Goal: Share content

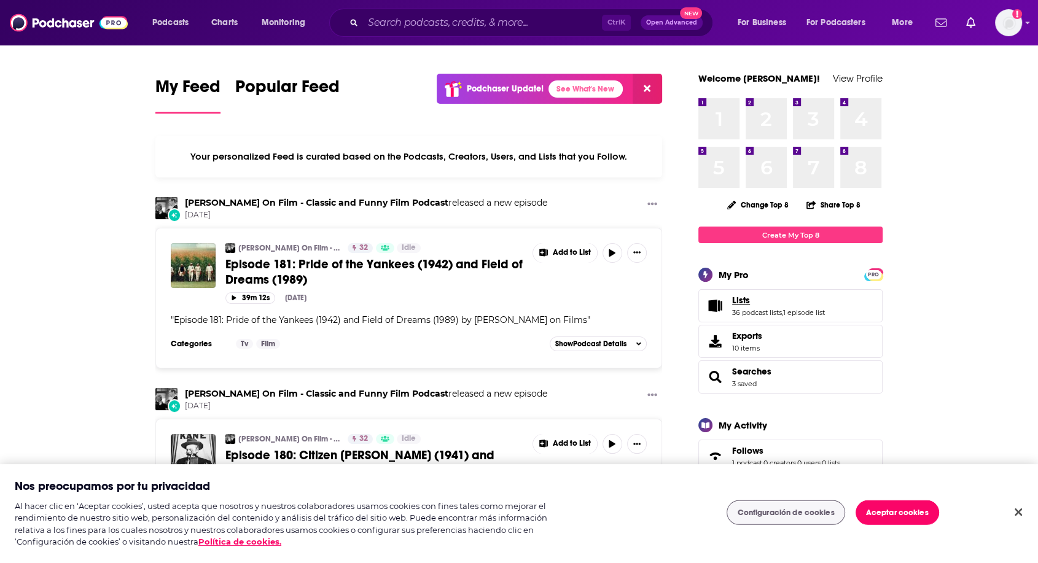
click at [732, 301] on span "Lists" at bounding box center [741, 300] width 18 height 11
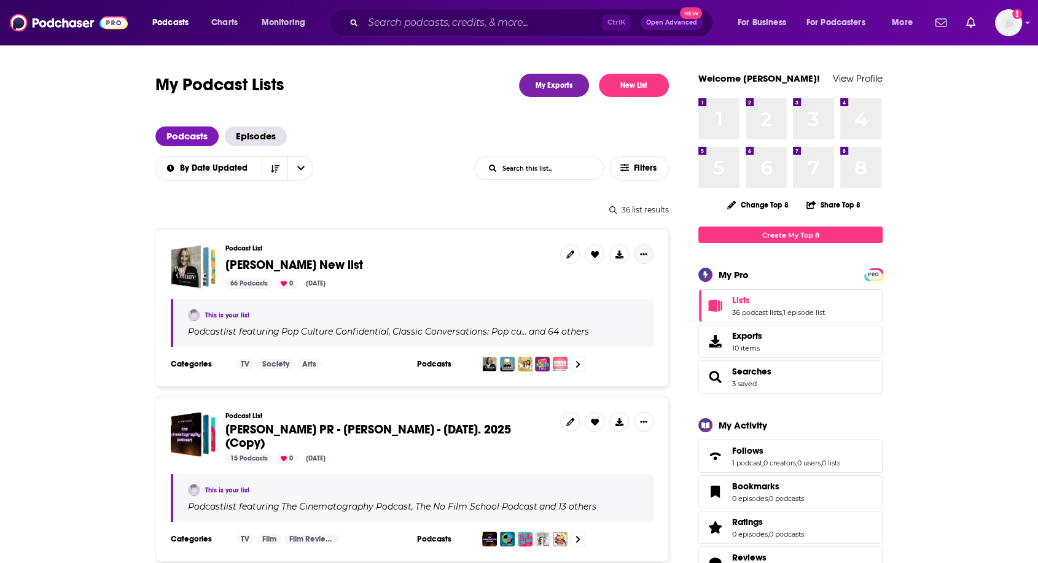
click at [637, 252] on button "Show More Button" at bounding box center [644, 254] width 20 height 20
click at [569, 350] on button "Share" at bounding box center [602, 351] width 118 height 23
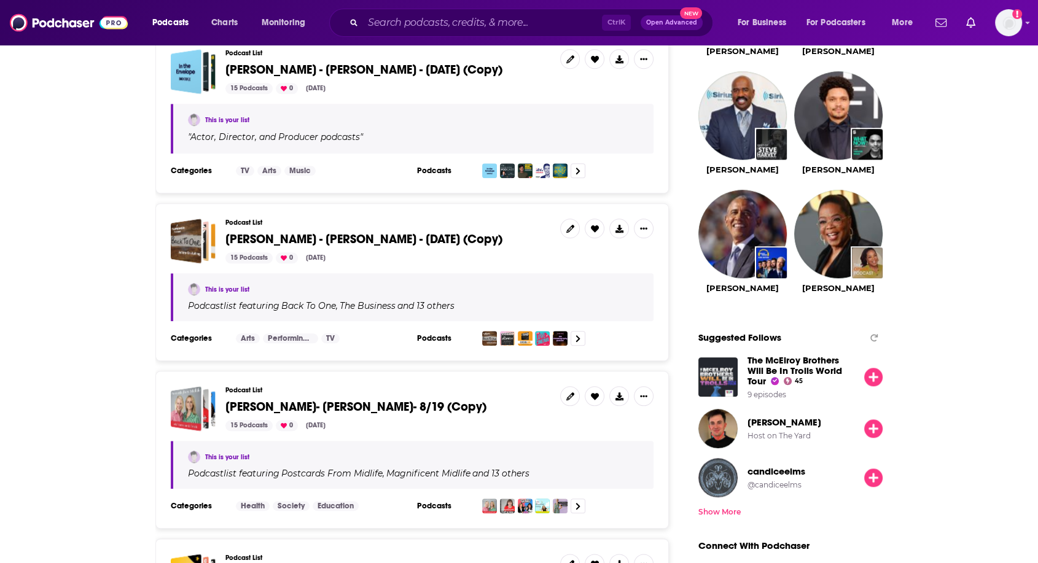
scroll to position [1228, 0]
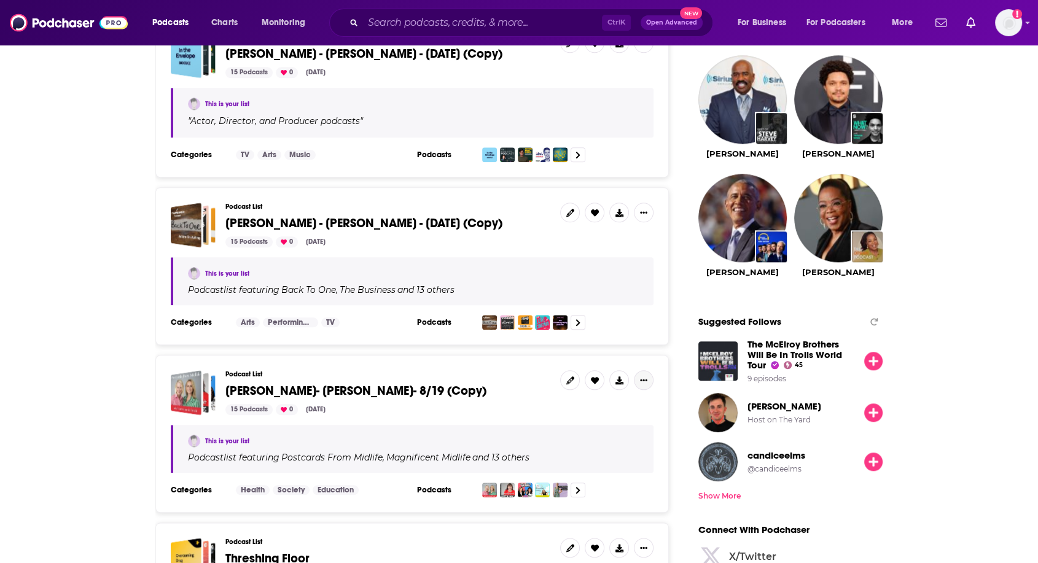
click at [648, 375] on button "Show More Button" at bounding box center [644, 380] width 20 height 20
click at [569, 463] on button "Share" at bounding box center [602, 465] width 118 height 23
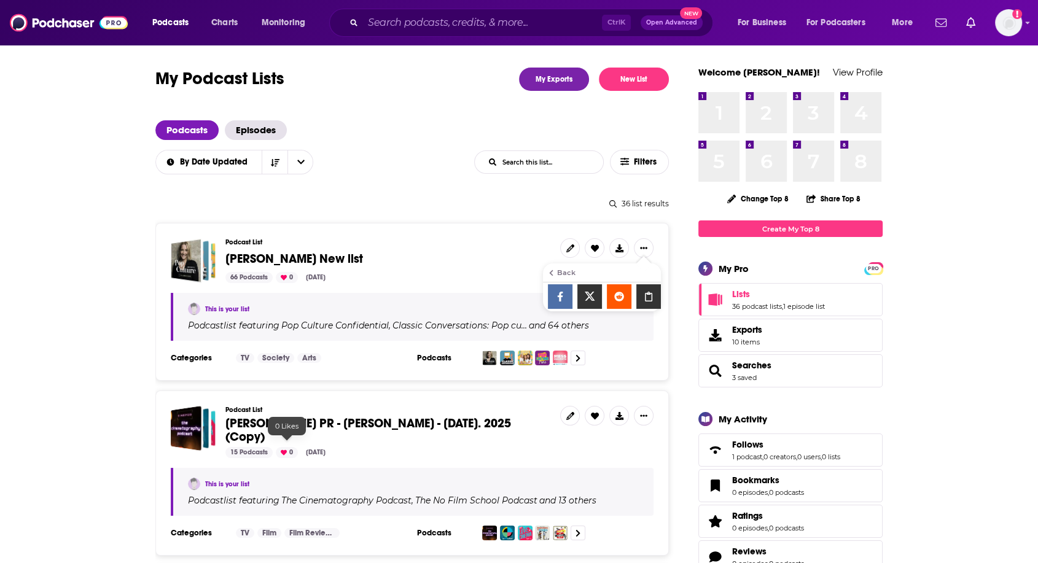
scroll to position [0, 0]
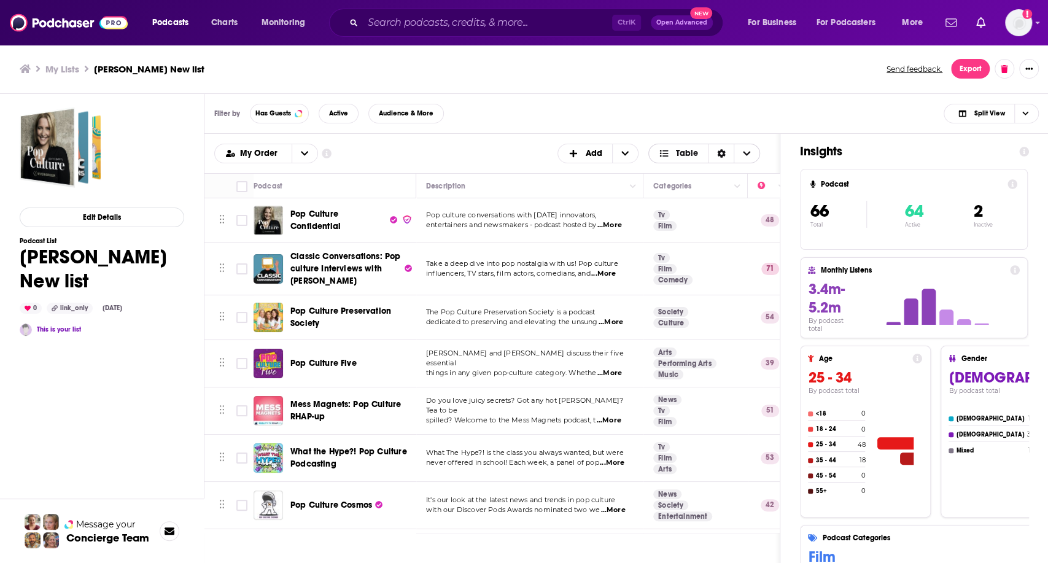
click at [728, 150] on div "Sort Direction" at bounding box center [721, 153] width 26 height 18
click at [1032, 67] on button "Show More Button" at bounding box center [1029, 69] width 20 height 20
click at [943, 192] on button "Share" at bounding box center [987, 189] width 118 height 23
